Goal: Task Accomplishment & Management: Manage account settings

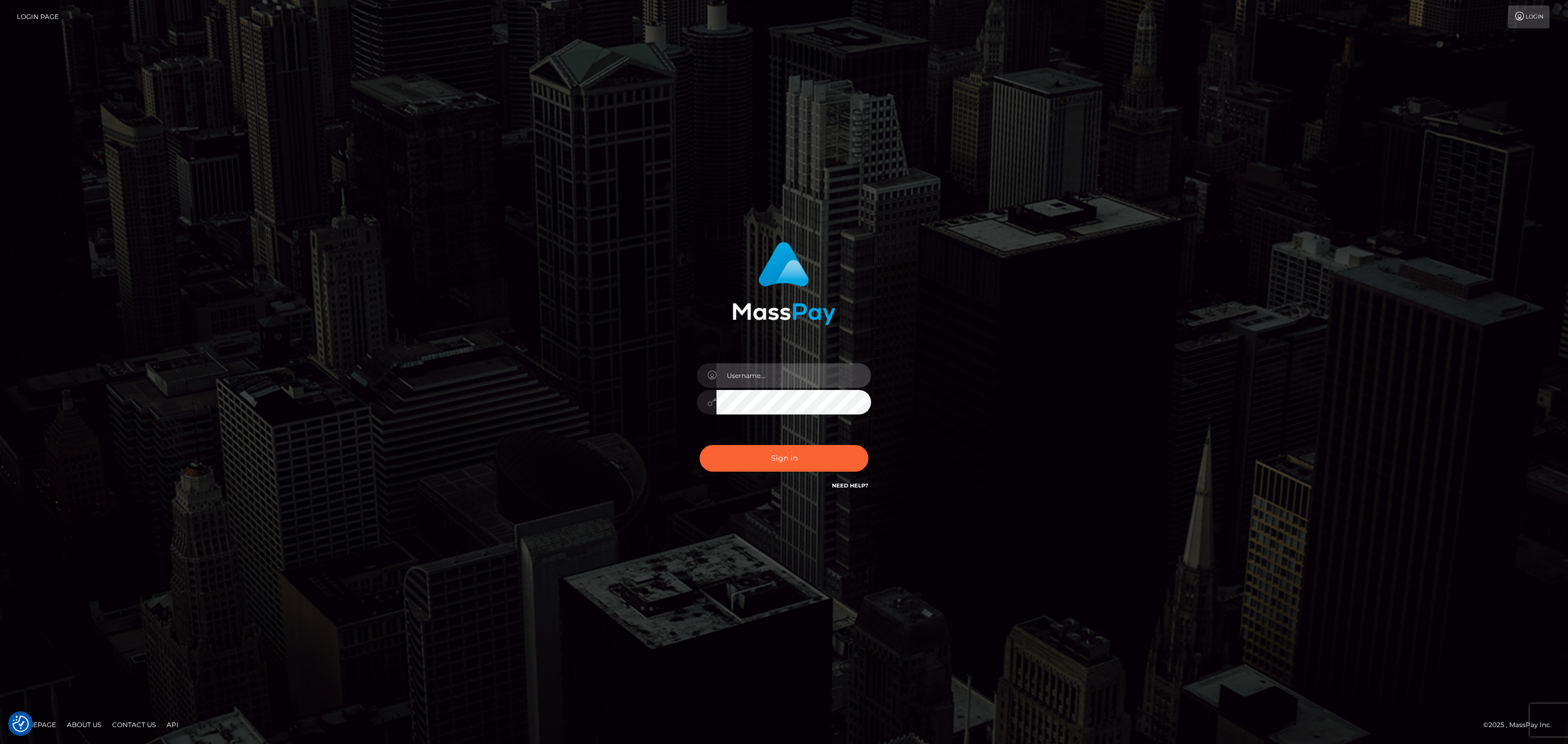
type input "[PERSON_NAME].ace"
click at [774, 451] on button "Sign in" at bounding box center [783, 458] width 169 height 27
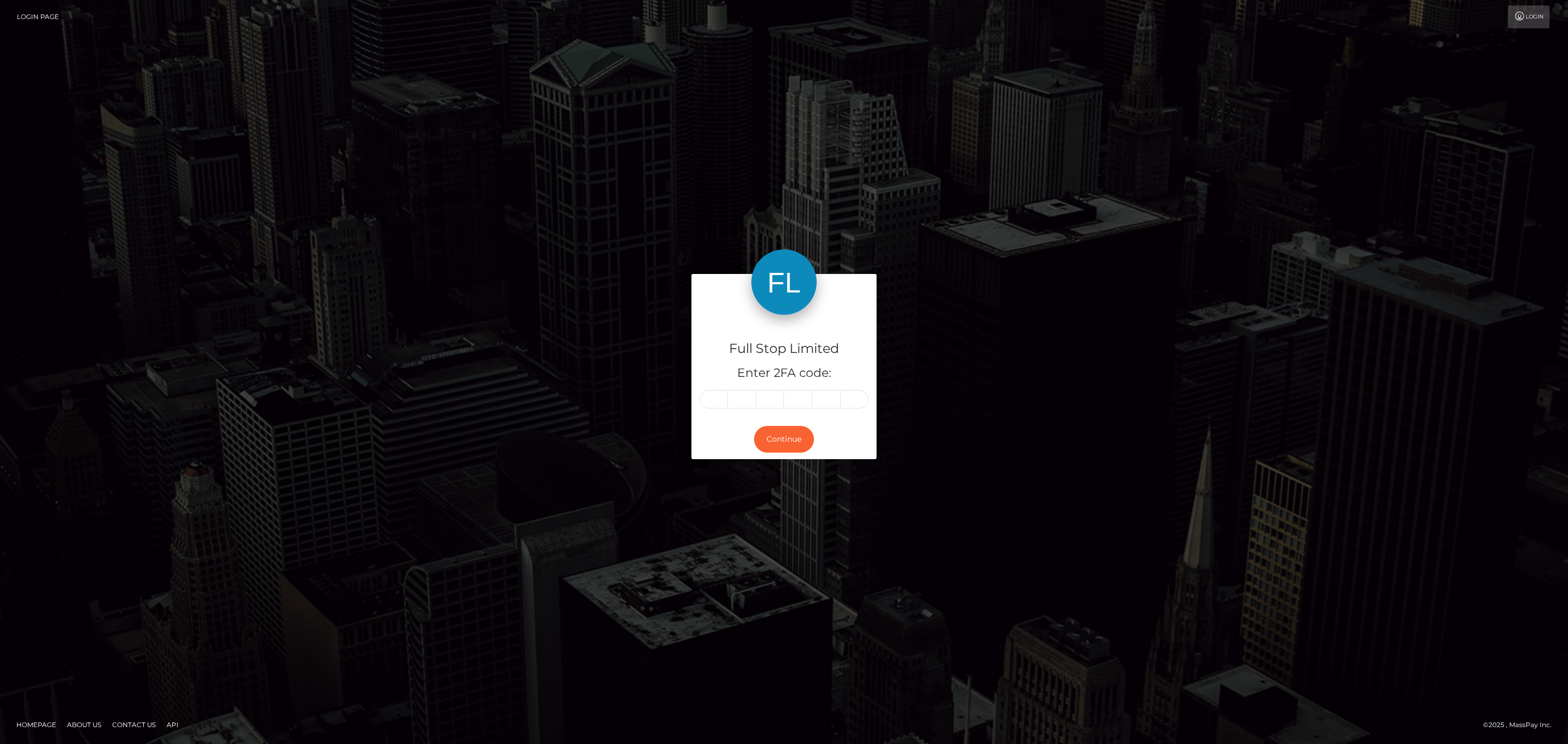
click at [693, 415] on div "Full Stop Limited Enter 2FA code:" at bounding box center [783, 367] width 185 height 104
click at [716, 395] on input "text" at bounding box center [714, 399] width 28 height 19
paste input "3"
type input "3"
type input "5"
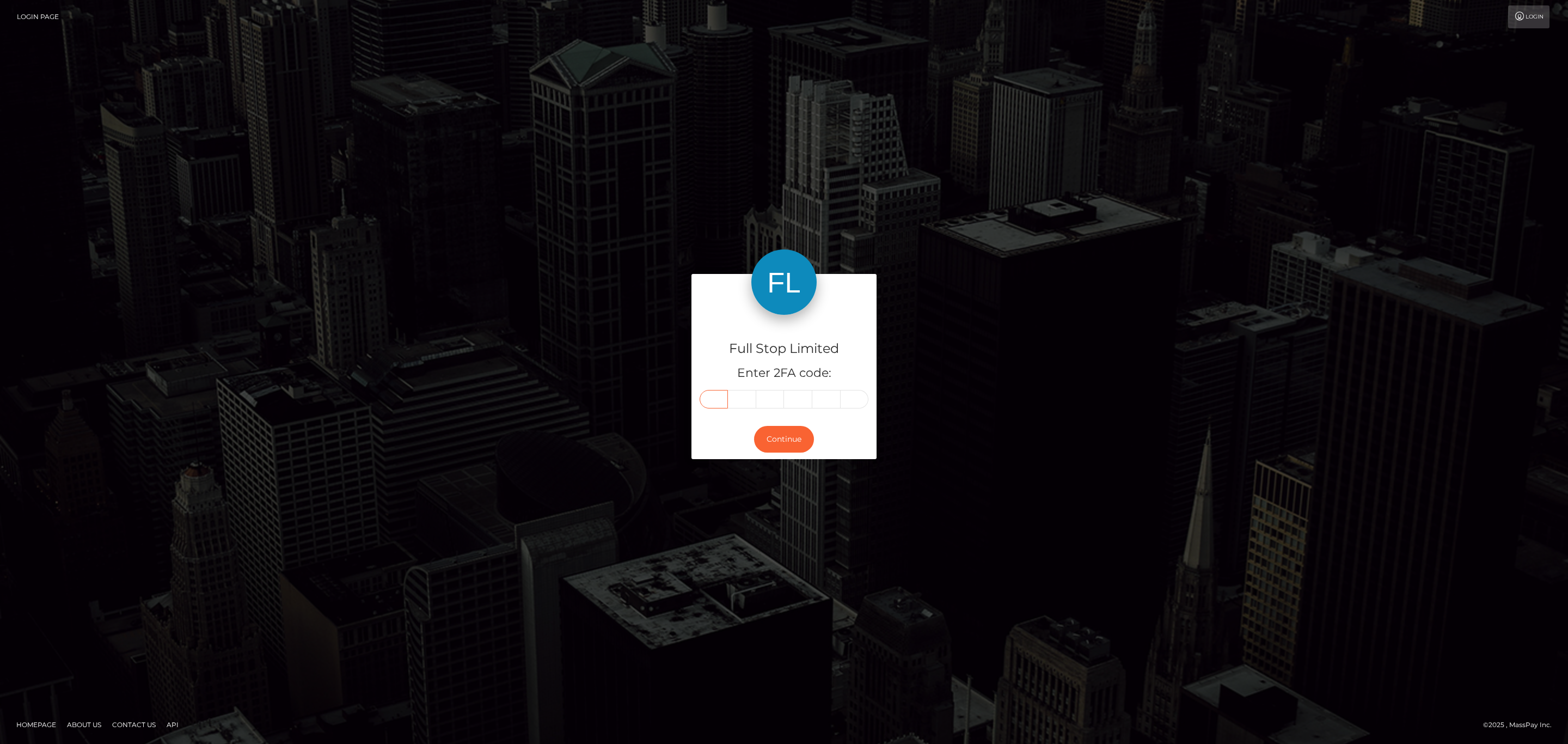
type input "6"
type input "9"
type input "3"
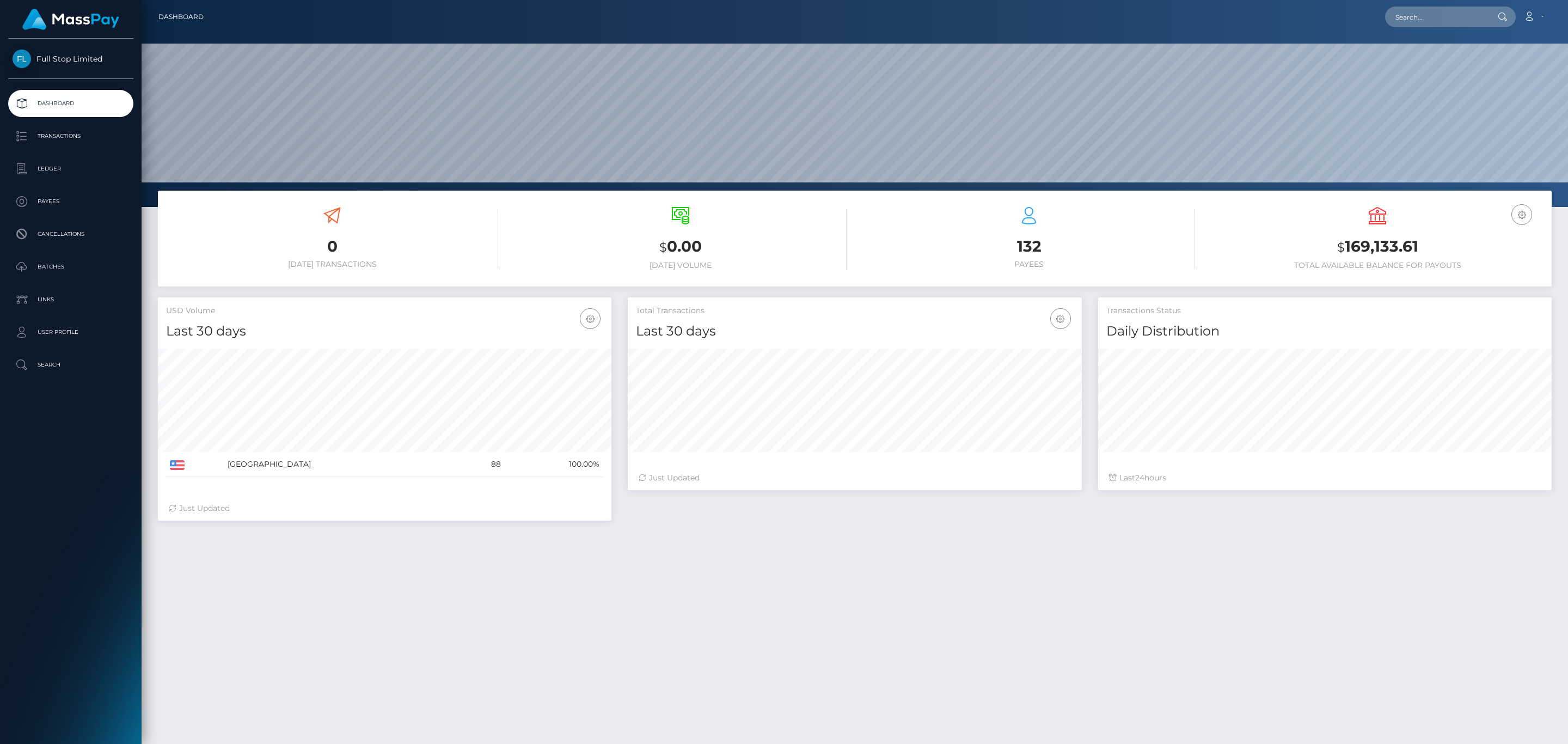
scroll to position [193, 453]
click at [1357, 248] on h3 "$ 169,133.61" at bounding box center [1377, 247] width 332 height 22
copy h3 "169,133.61"
click at [1528, 18] on icon at bounding box center [1528, 16] width 11 height 9
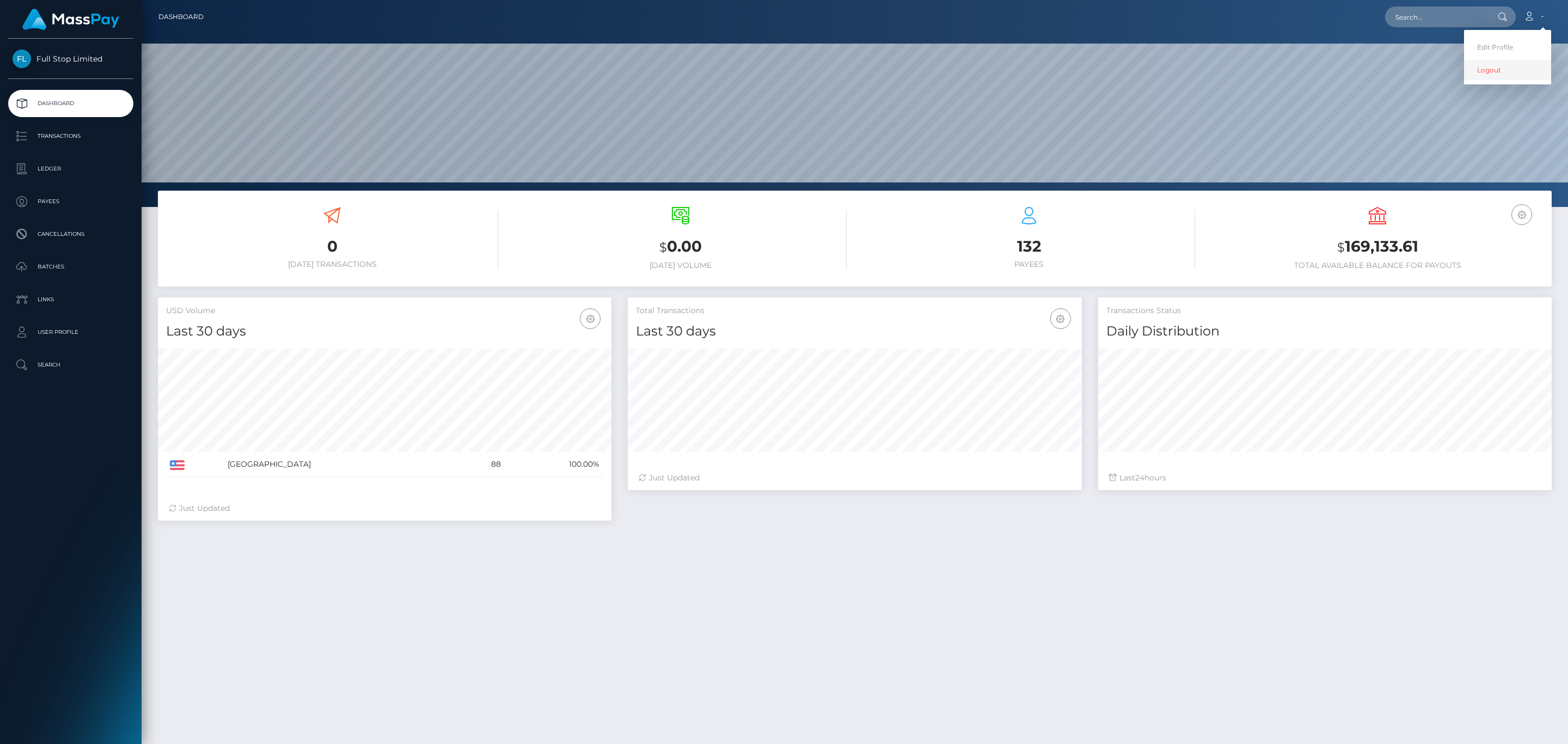
click at [1522, 76] on link "Logout" at bounding box center [1507, 70] width 87 height 20
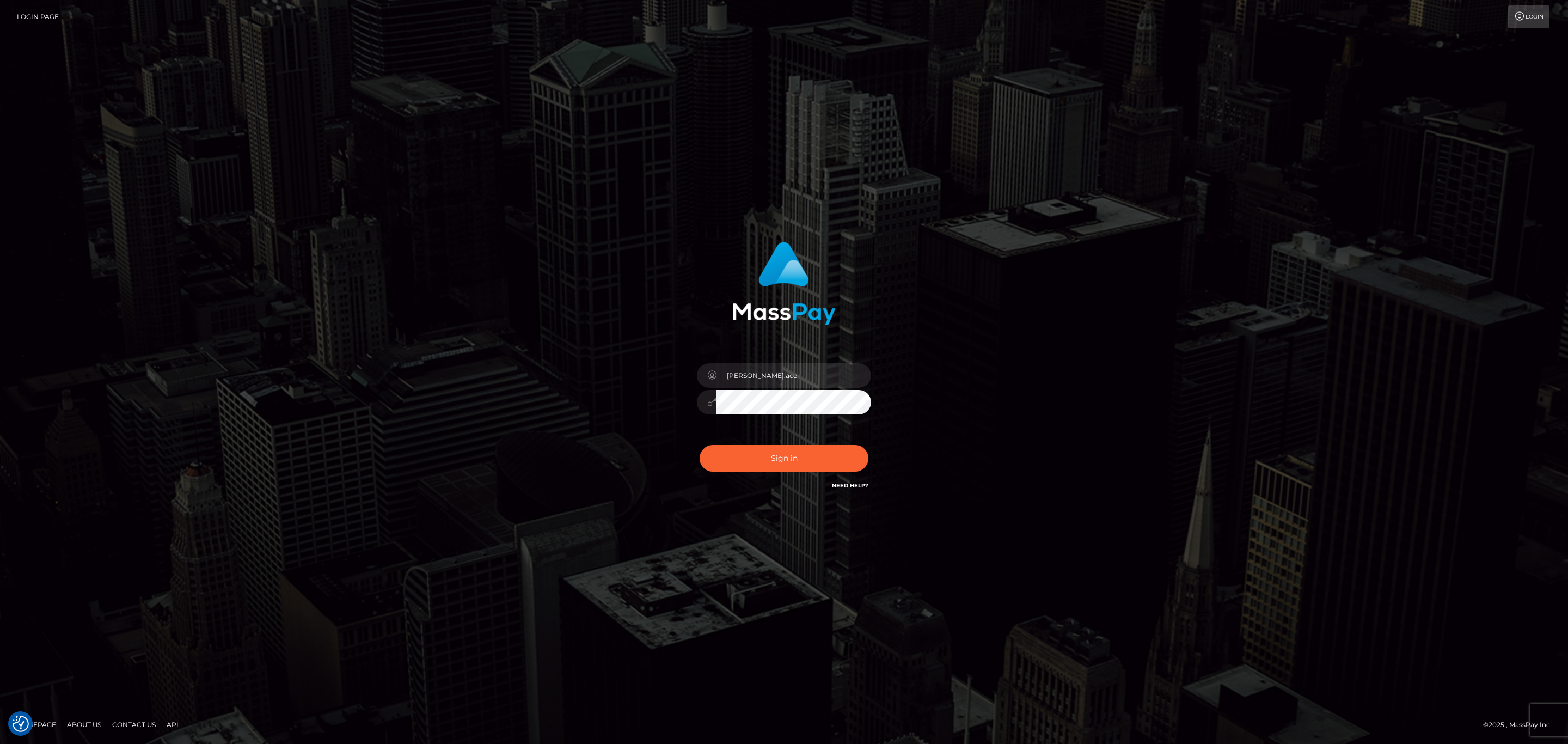
click at [715, 371] on icon at bounding box center [711, 376] width 9 height 9
click at [729, 368] on input "[PERSON_NAME].ace" at bounding box center [794, 375] width 154 height 25
type input "Sean.silversocial1"
click at [795, 447] on button "Sign in" at bounding box center [783, 458] width 169 height 27
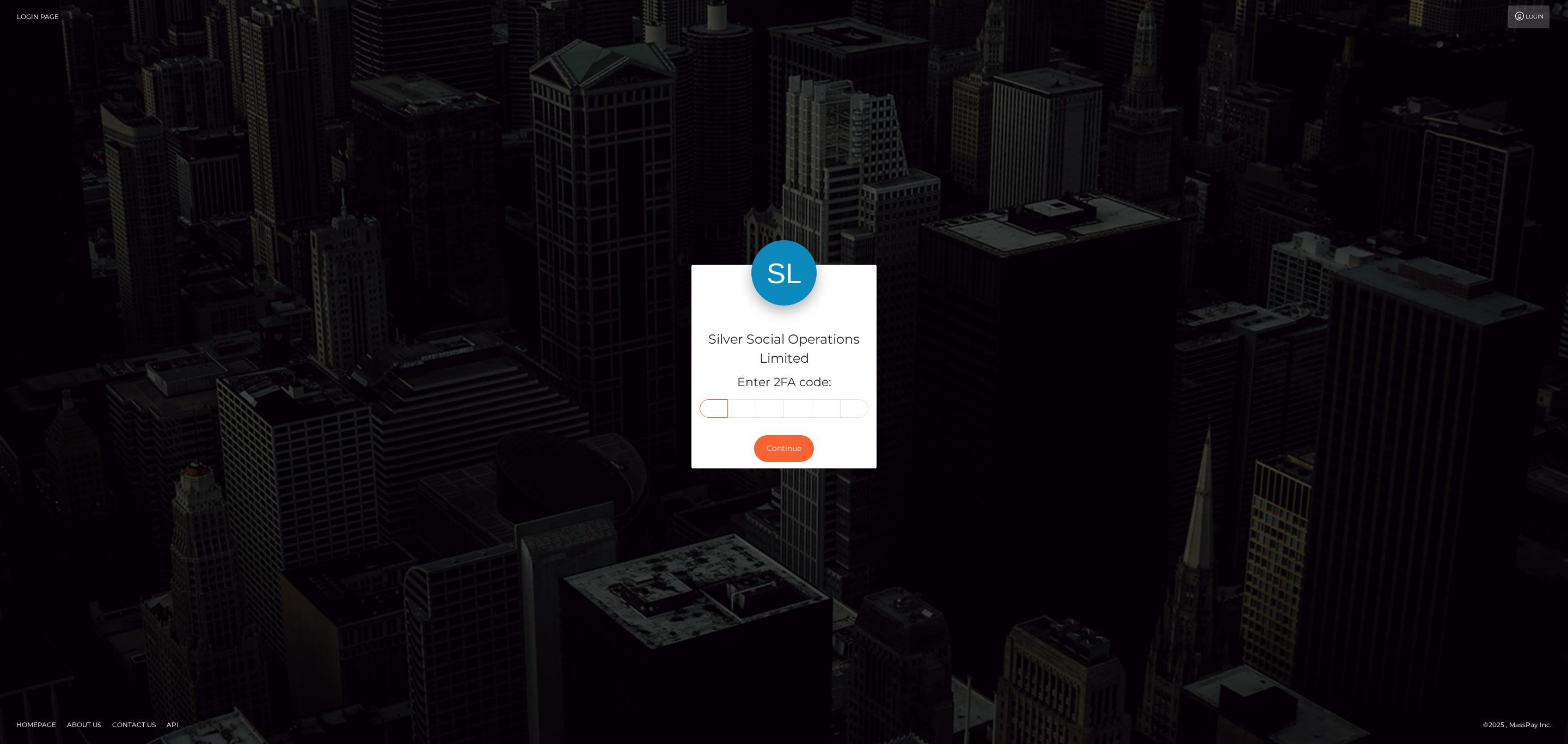
click at [722, 406] on input "text" at bounding box center [714, 408] width 28 height 19
paste input "8"
type input "8"
type input "7"
type input "2"
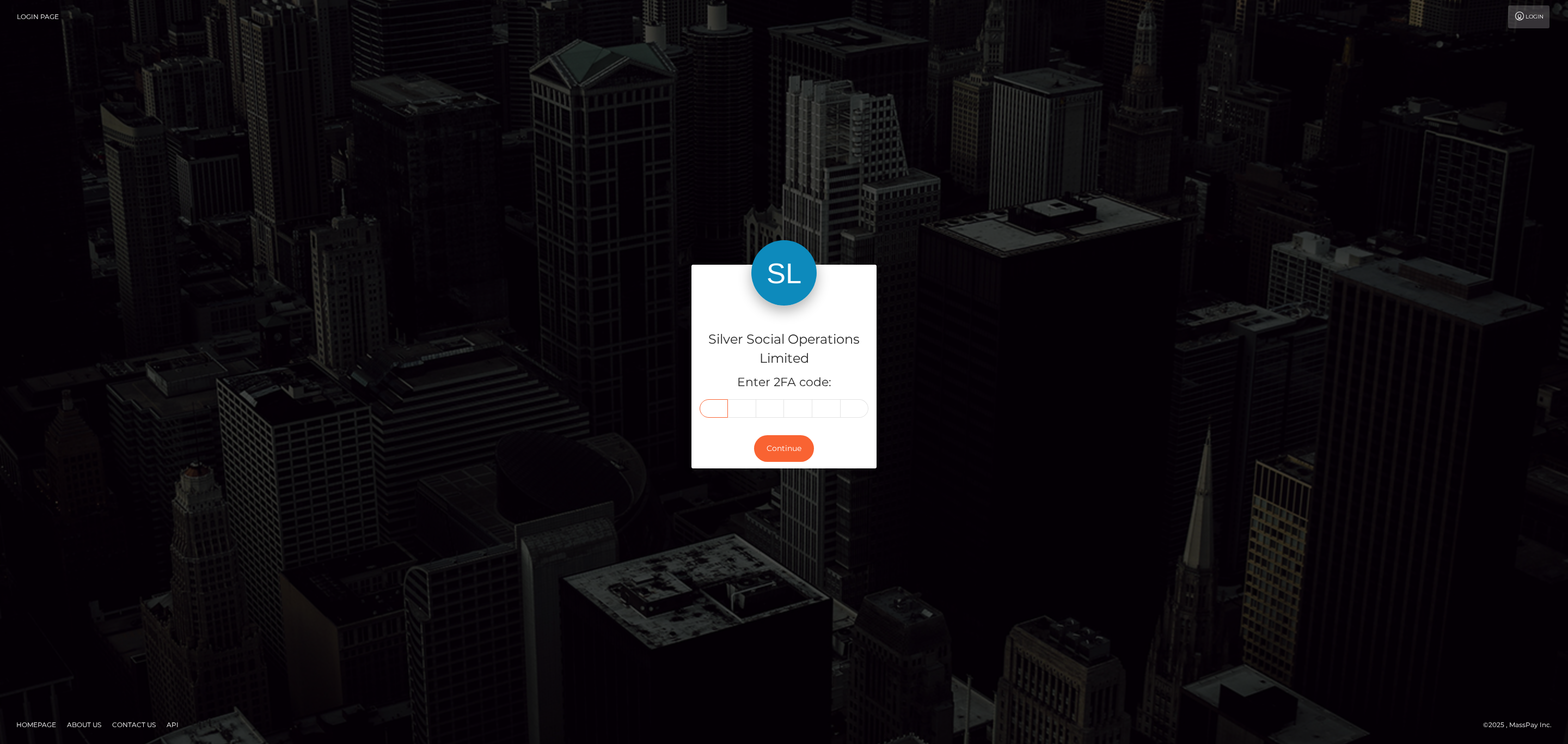
type input "5"
type input "0"
type input "8"
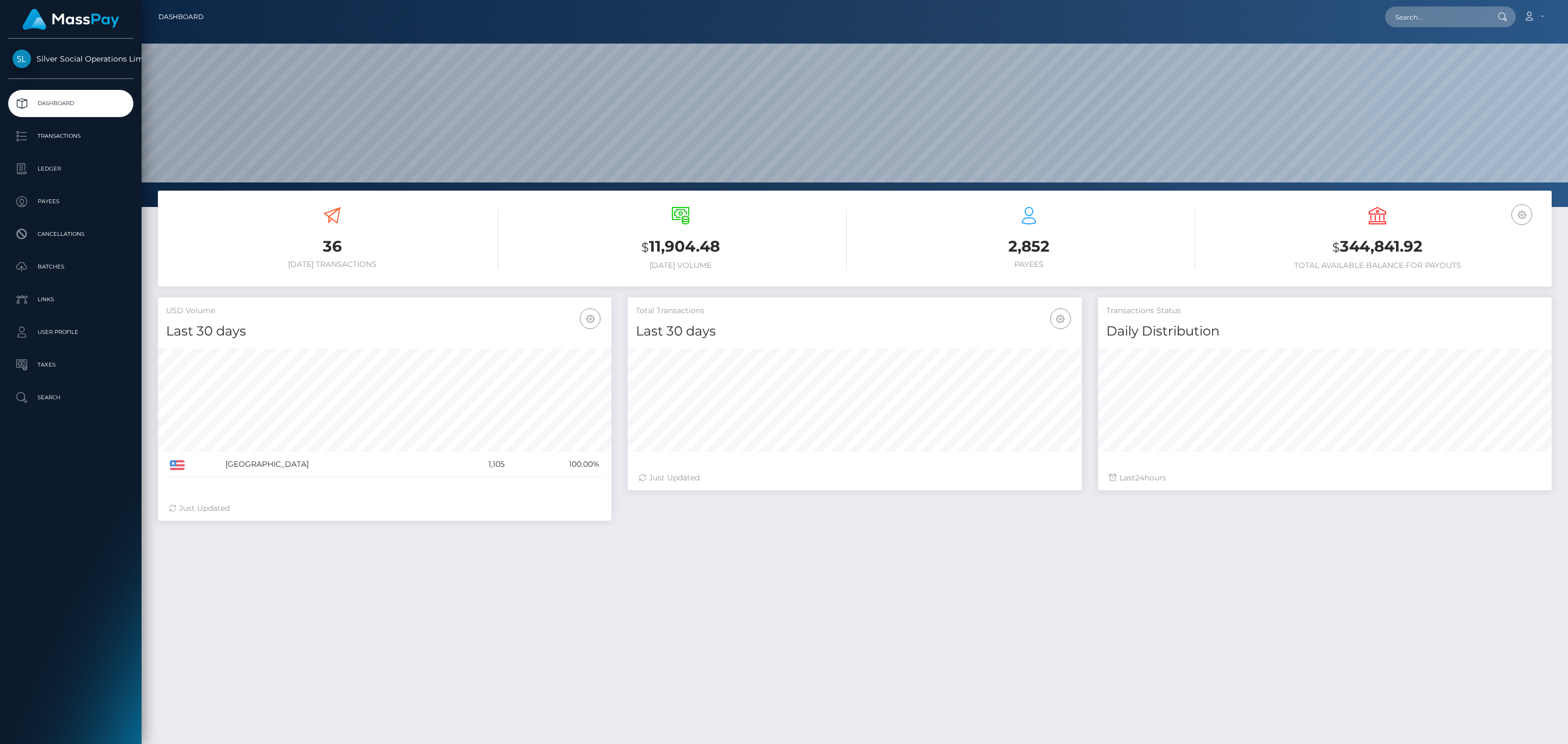
scroll to position [193, 453]
click at [1362, 249] on h3 "$ 344,841.92" at bounding box center [1377, 247] width 332 height 22
copy h3 "344,841.92"
click at [1534, 12] on icon at bounding box center [1528, 16] width 11 height 9
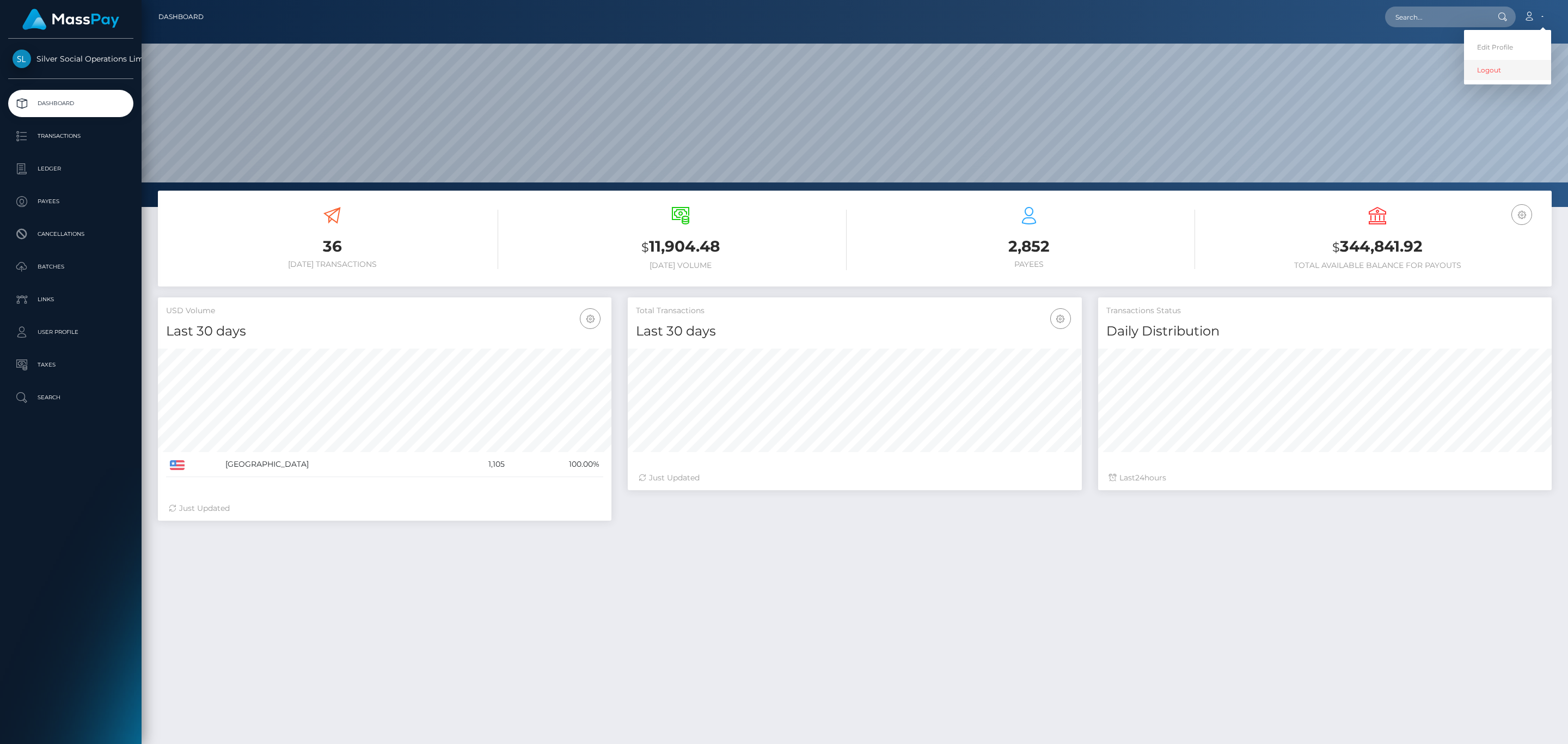
click at [1507, 64] on link "Logout" at bounding box center [1507, 70] width 87 height 20
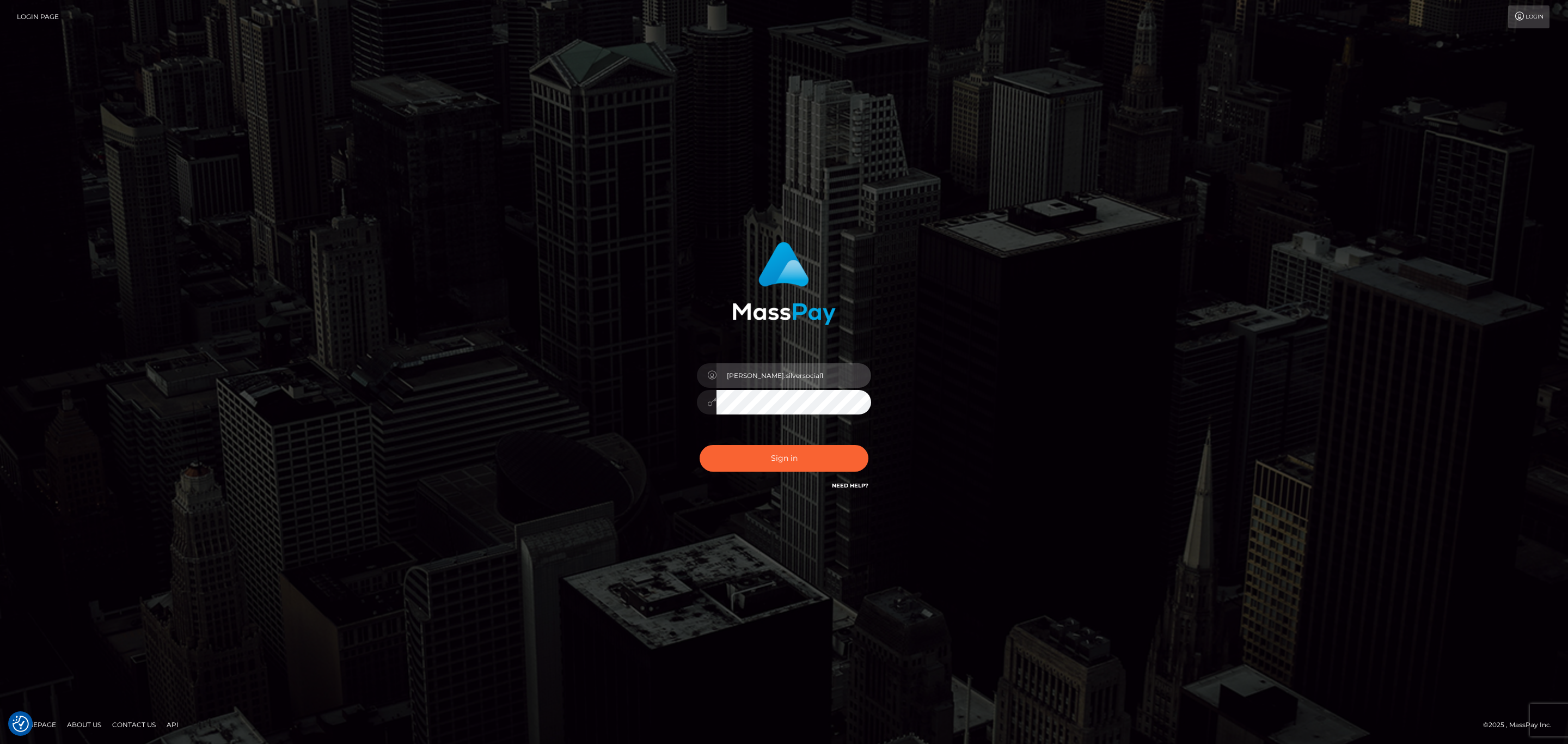
click at [802, 364] on input "Sean.silversocial1" at bounding box center [794, 375] width 154 height 25
type input "sean.megabonanza"
click at [789, 458] on button "Sign in" at bounding box center [783, 458] width 169 height 27
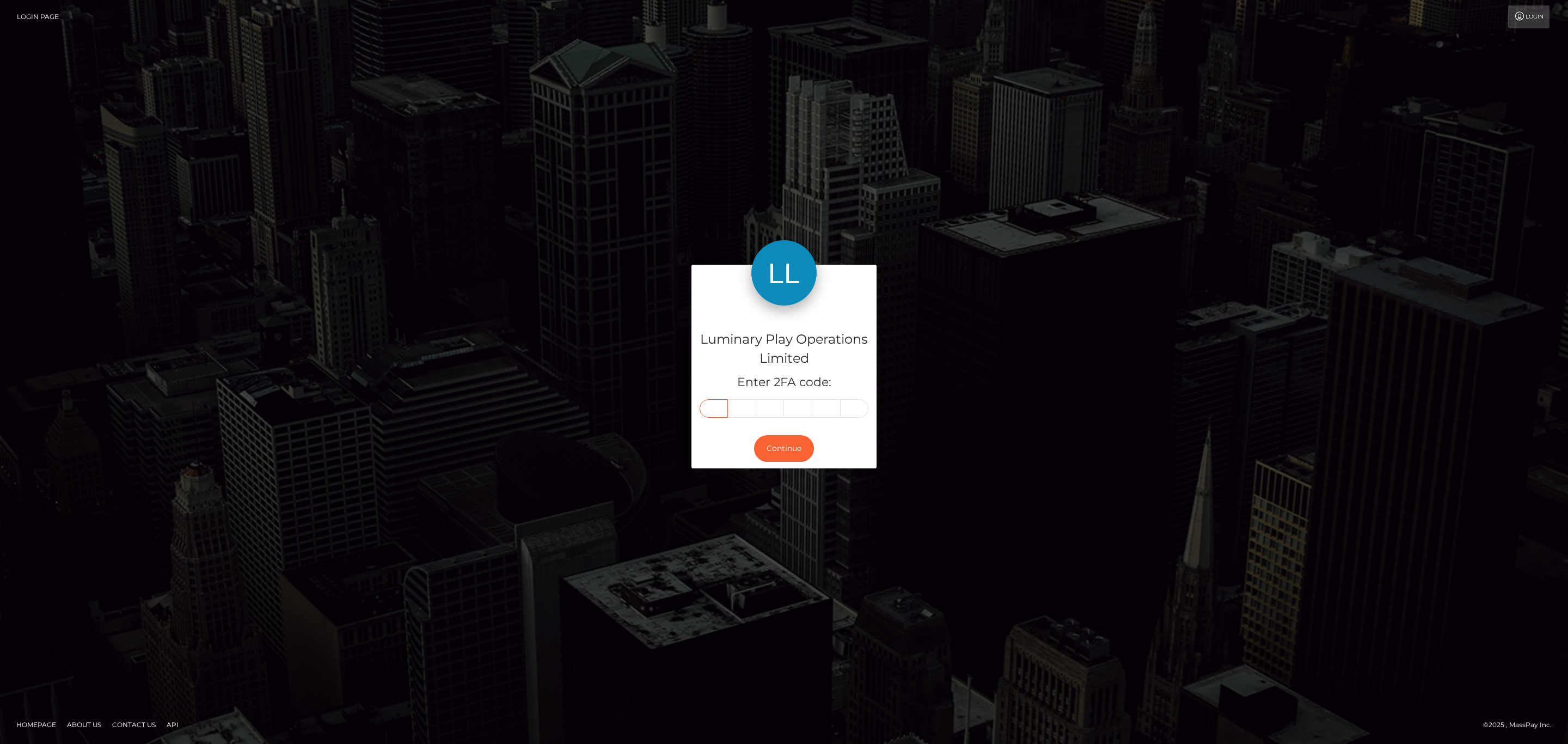
click at [709, 414] on input "text" at bounding box center [714, 408] width 28 height 19
paste input "6"
type input "6"
type input "9"
type input "4"
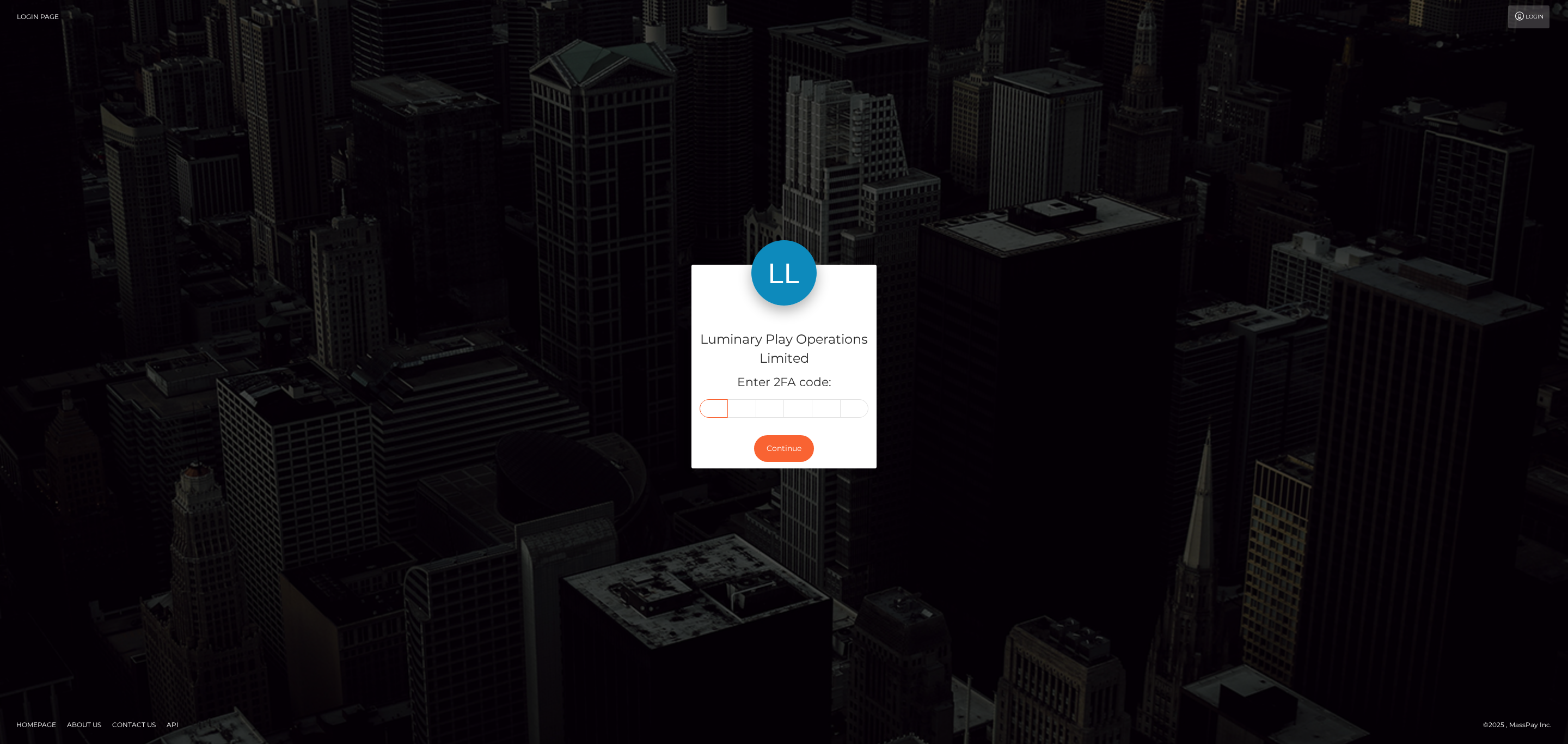
type input "1"
type input "4"
type input "5"
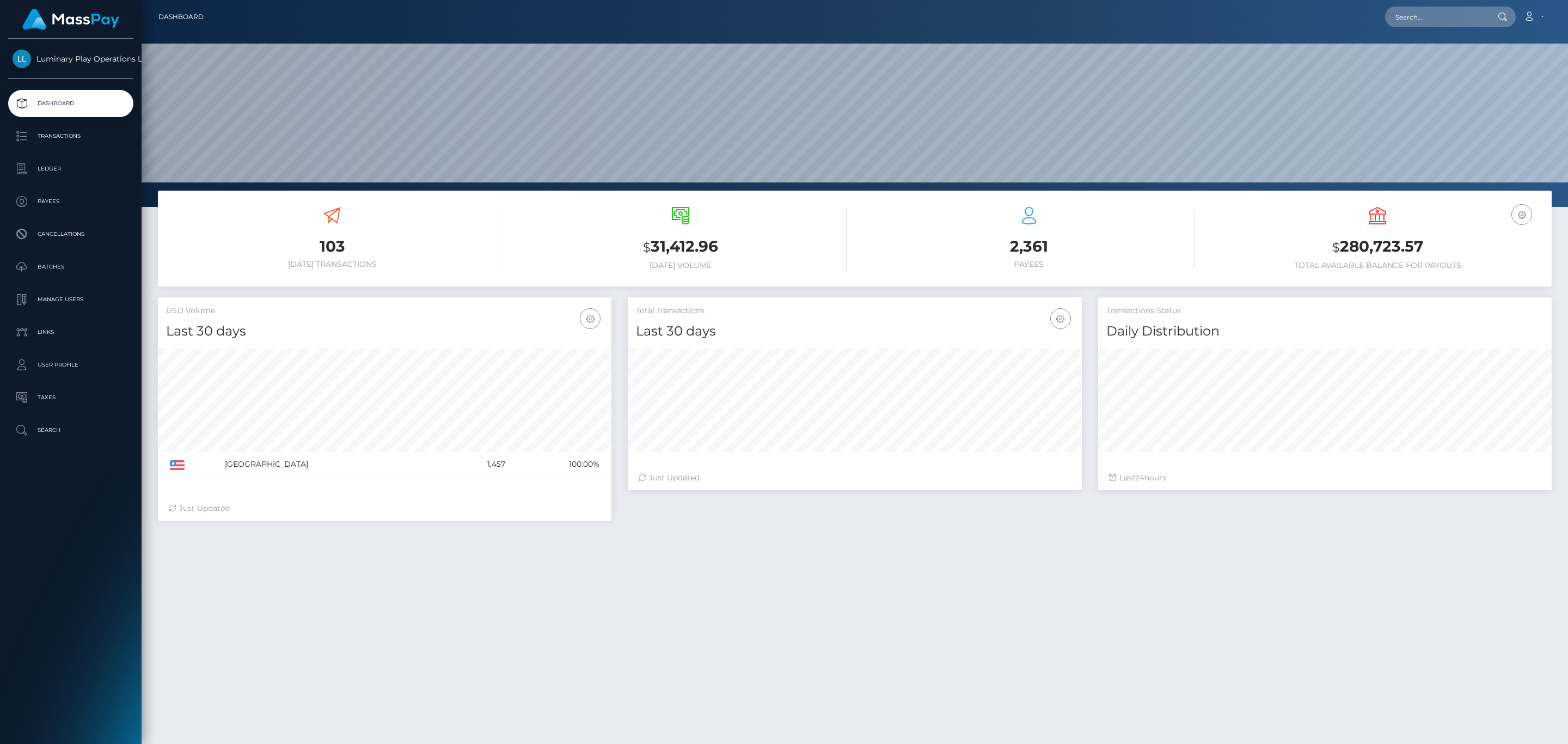
click at [1490, 259] on div "USD Balance $ 280,723.57 Total Available Balance for Payouts" at bounding box center [1377, 238] width 332 height 63
click at [1389, 252] on h3 "$ 280,723.57" at bounding box center [1377, 247] width 332 height 22
copy h3 "280,723.57"
